Goal: Information Seeking & Learning: Learn about a topic

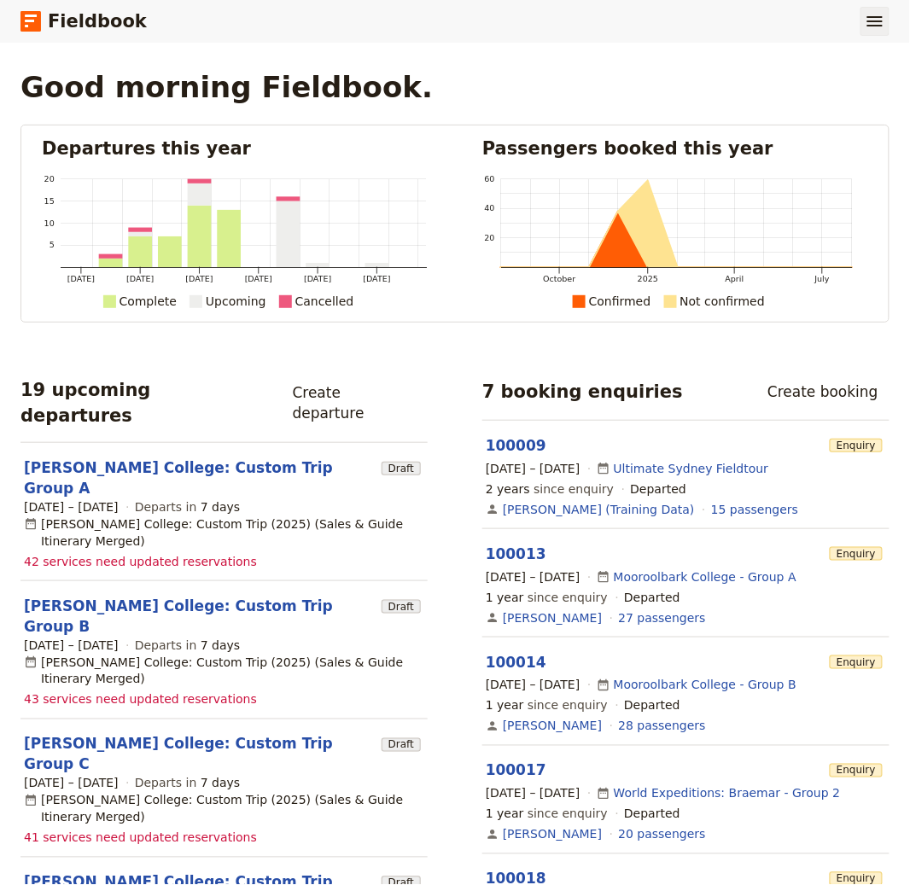
click at [869, 17] on icon "Show menu" at bounding box center [874, 21] width 15 height 10
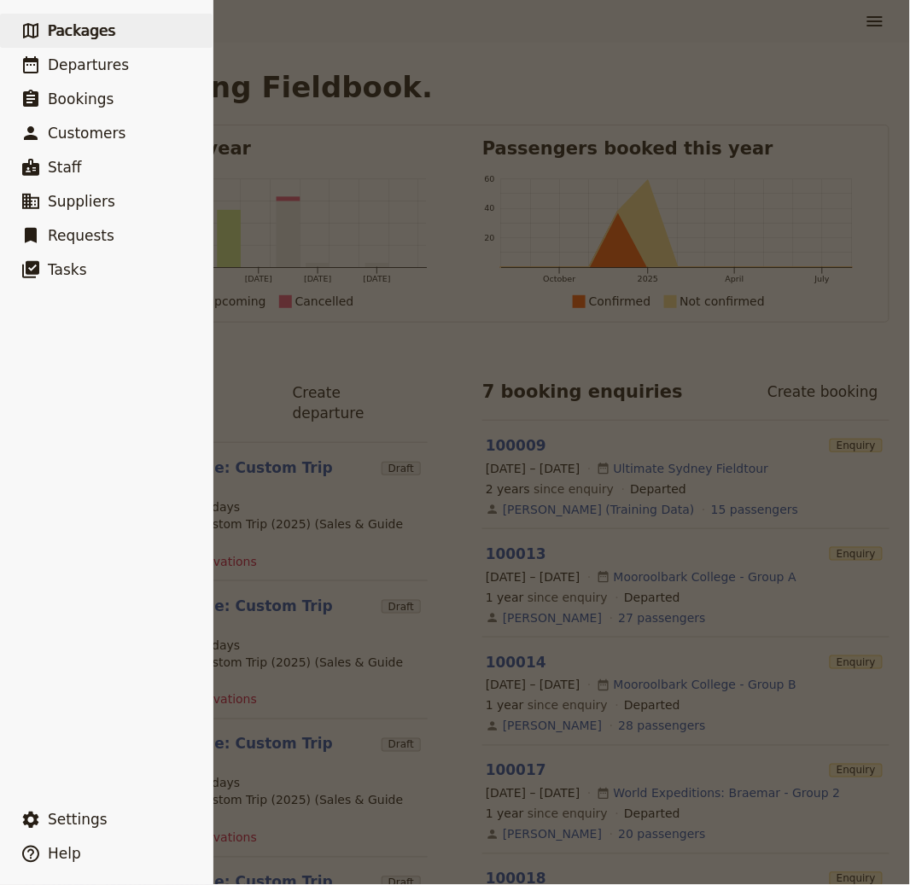
click at [81, 38] on span "Packages" at bounding box center [81, 30] width 67 height 17
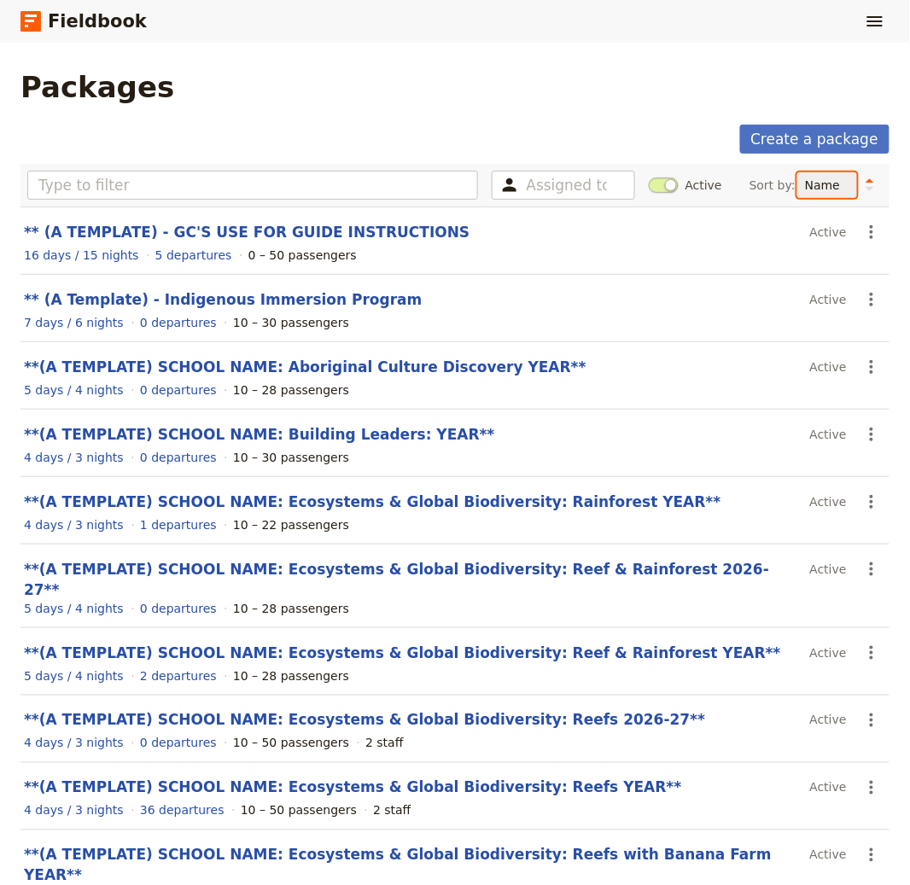
click at [802, 185] on select "Name Number of departures Duration Most recently updated Most recently created" at bounding box center [827, 185] width 60 height 26
select select "UPDATED_AT"
click at [797, 172] on select "Name Number of departures Duration Most recently updated Most recently created" at bounding box center [827, 185] width 60 height 26
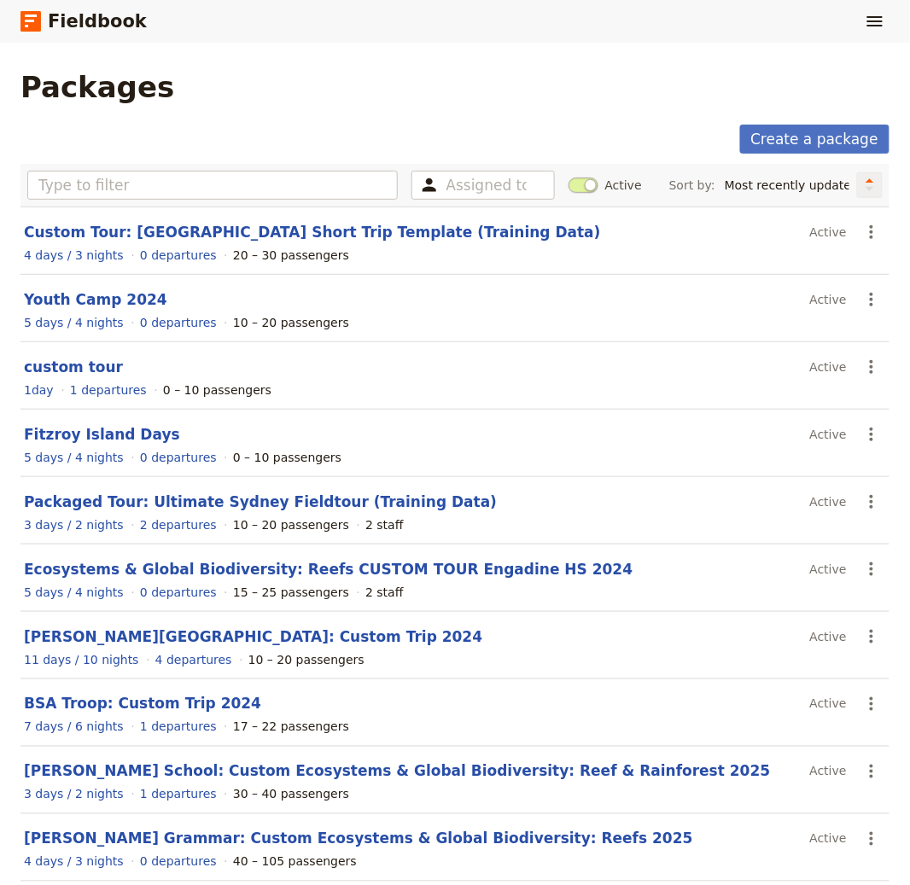
click at [864, 190] on icon "Change sort direction" at bounding box center [869, 185] width 10 height 16
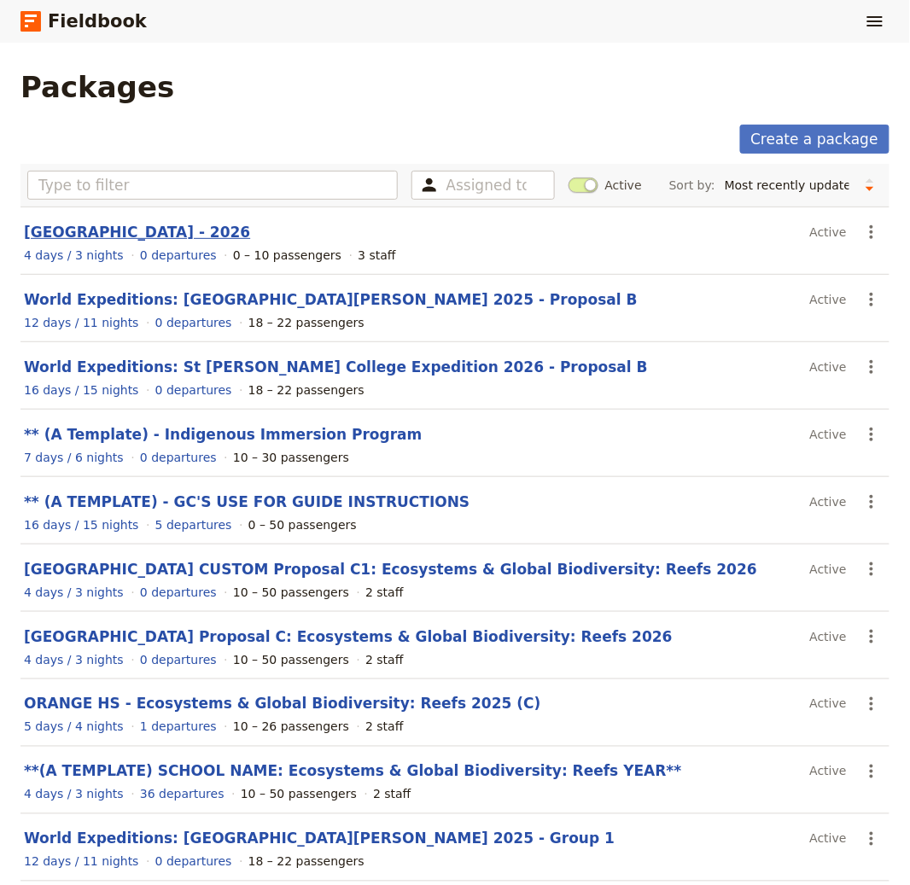
click at [148, 232] on link "[GEOGRAPHIC_DATA] - 2026" at bounding box center [137, 232] width 226 height 17
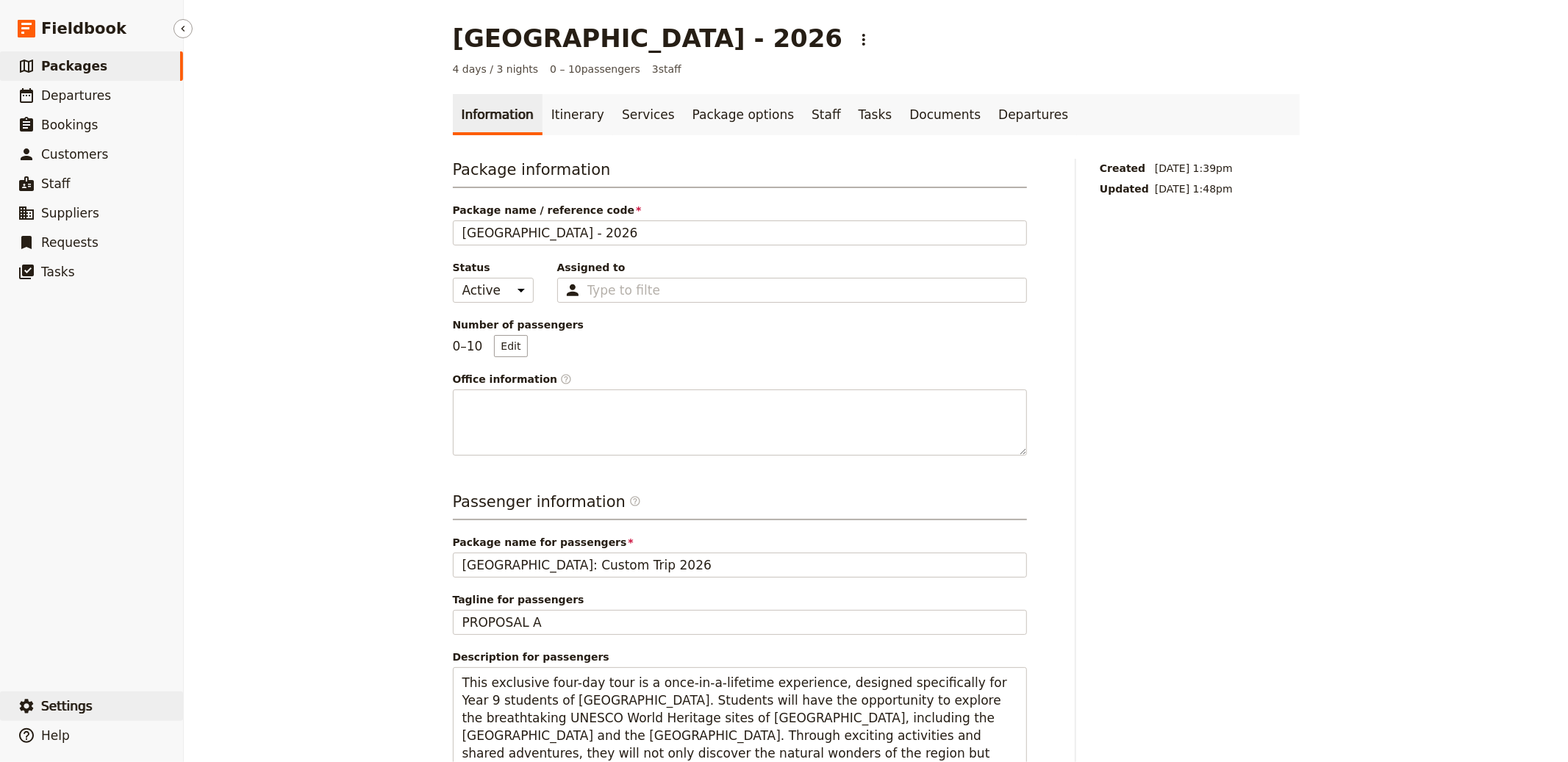
drag, startPoint x: 137, startPoint y: 711, endPoint x: 151, endPoint y: 714, distance: 14.3
click at [138, 711] on button "​ Settings" at bounding box center [91, 706] width 183 height 29
click at [332, 716] on button "Sign out" at bounding box center [267, 708] width 155 height 21
